Goal: Check status: Check status

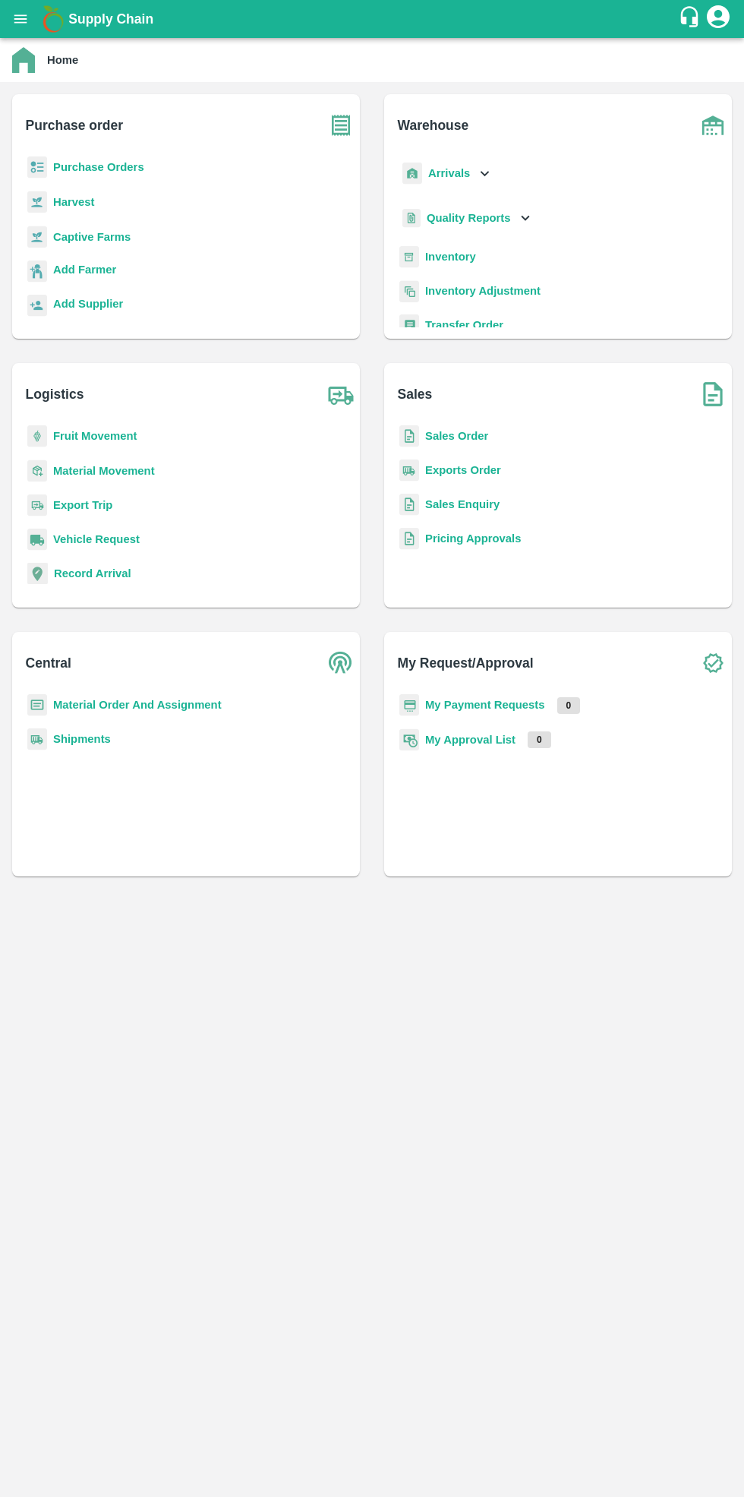
click at [84, 173] on b "Purchase Orders" at bounding box center [98, 167] width 91 height 12
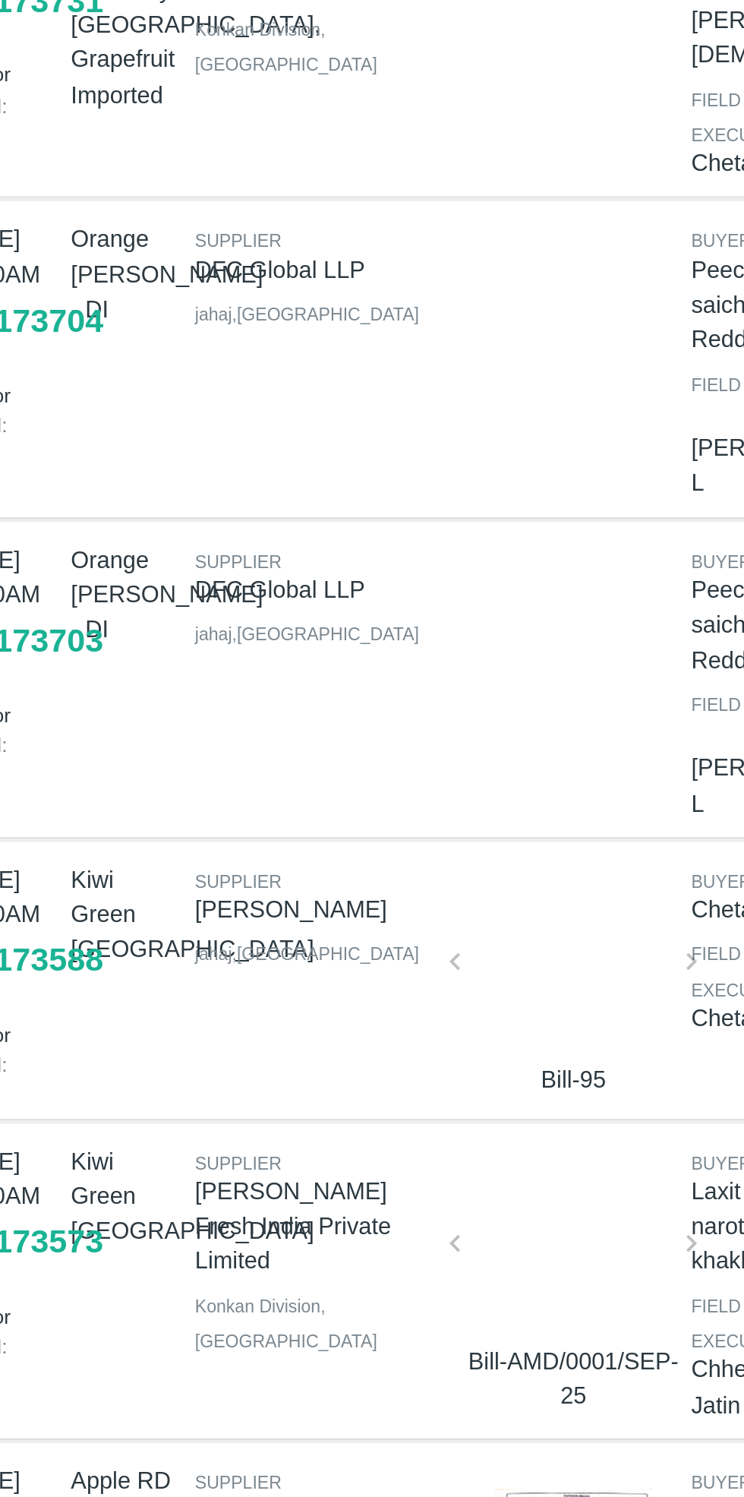
scroll to position [197, 0]
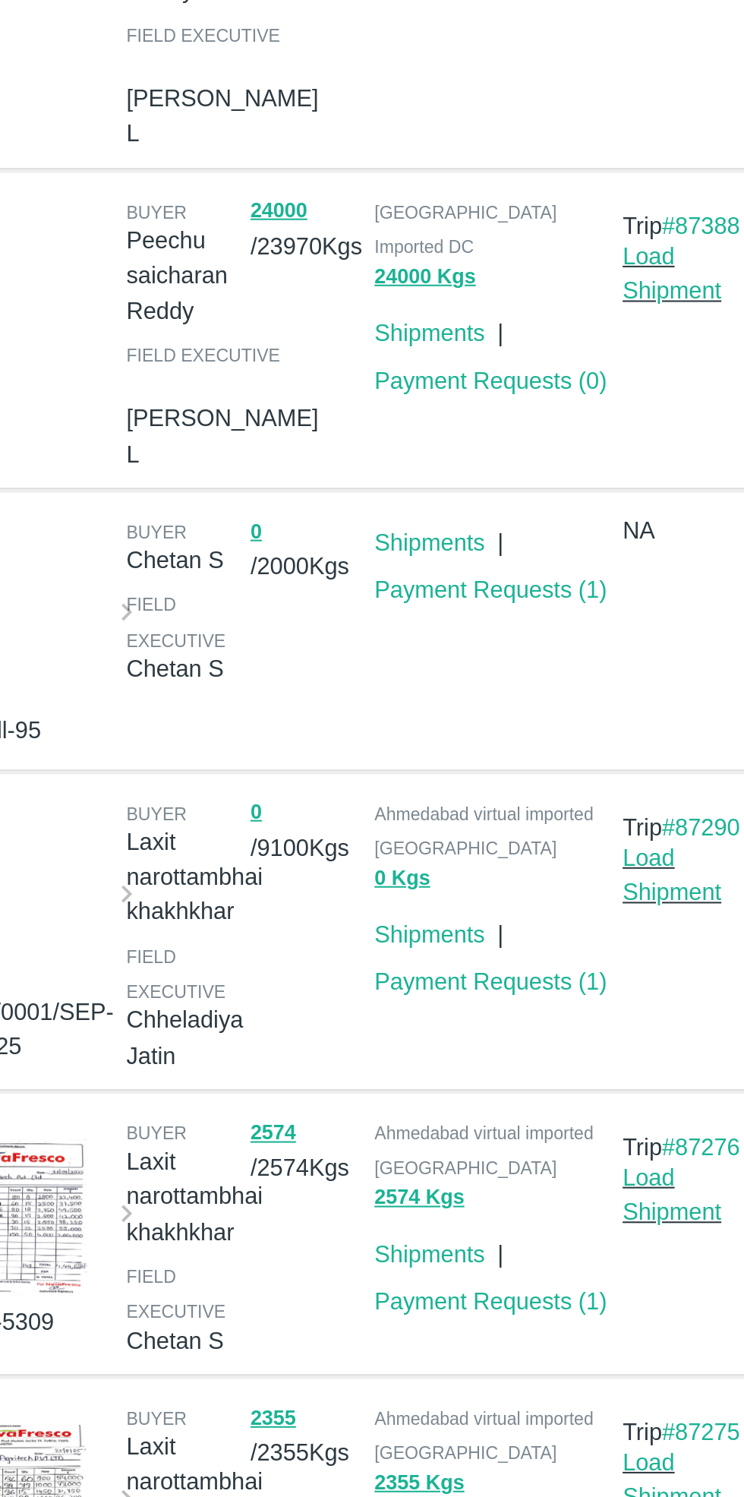
click at [545, 657] on link "Payment Requests ( 1 )" at bounding box center [551, 655] width 112 height 12
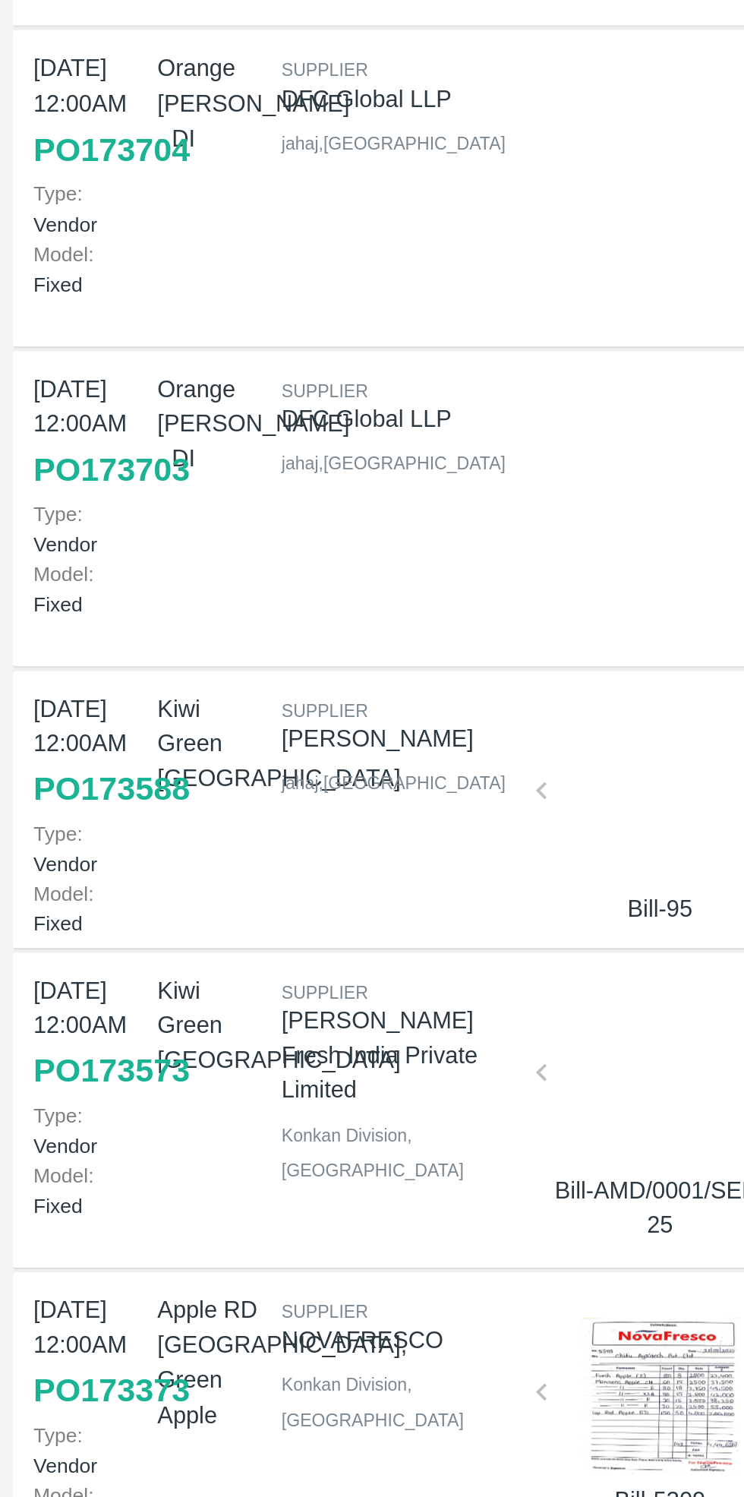
scroll to position [0, 0]
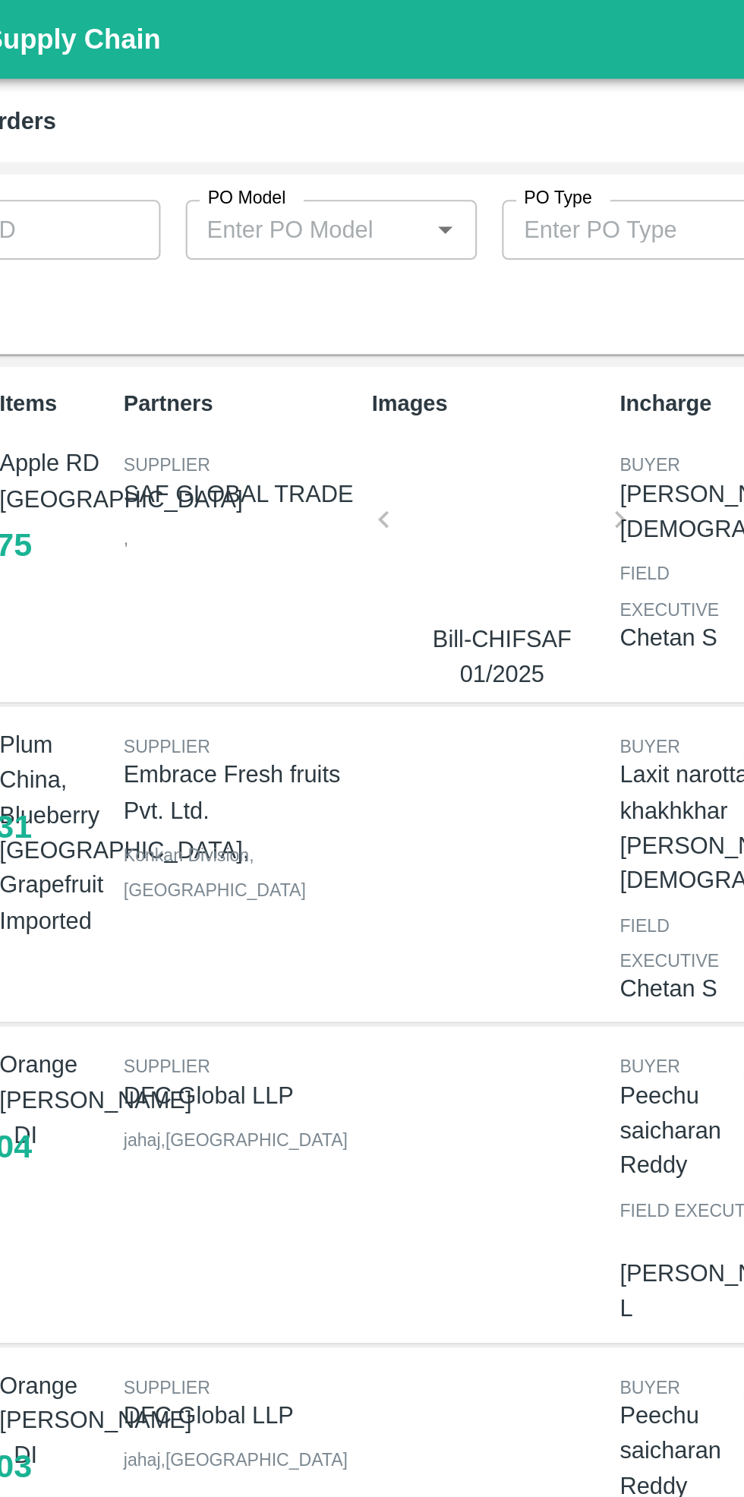
click at [327, 269] on div at bounding box center [318, 255] width 102 height 81
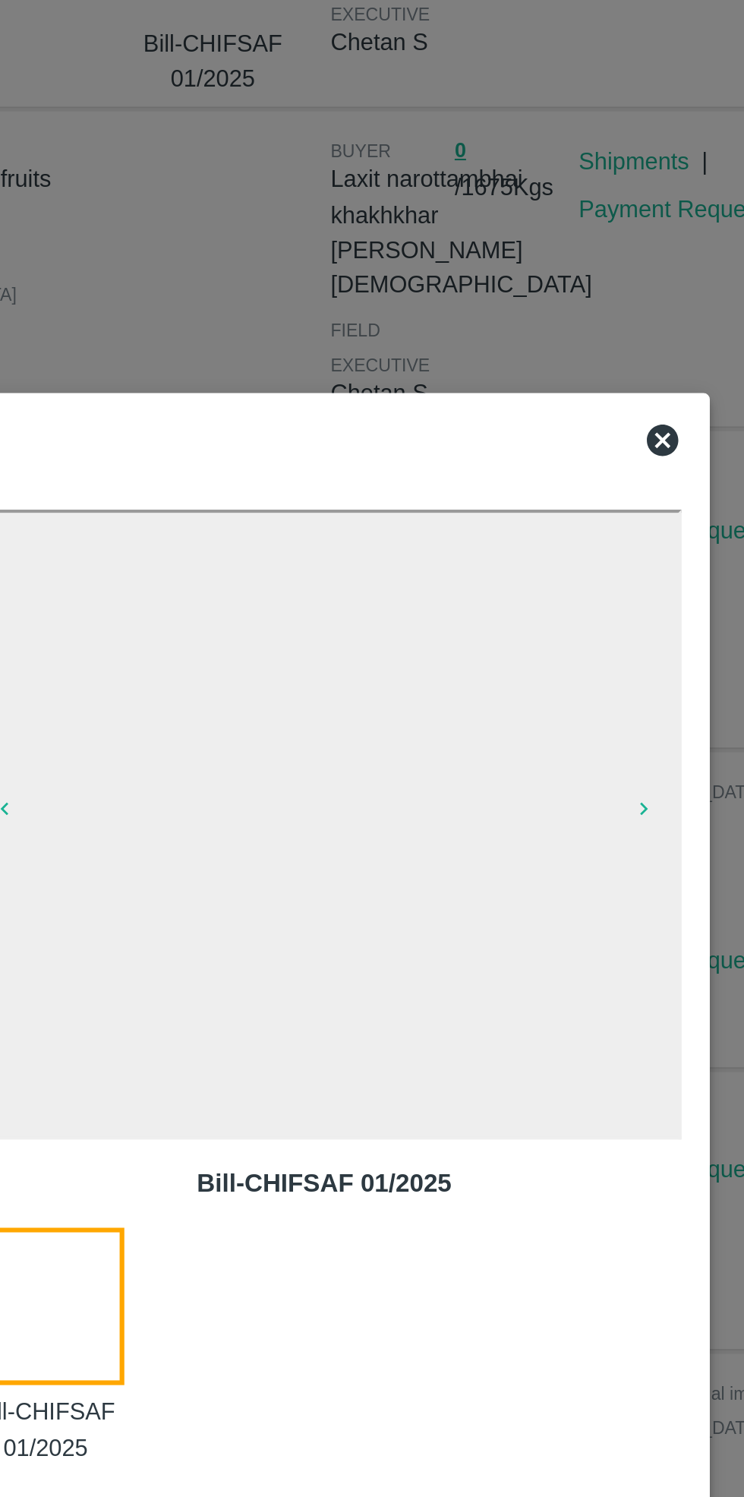
click at [536, 494] on icon at bounding box center [535, 499] width 15 height 15
